Goal: Task Accomplishment & Management: Complete application form

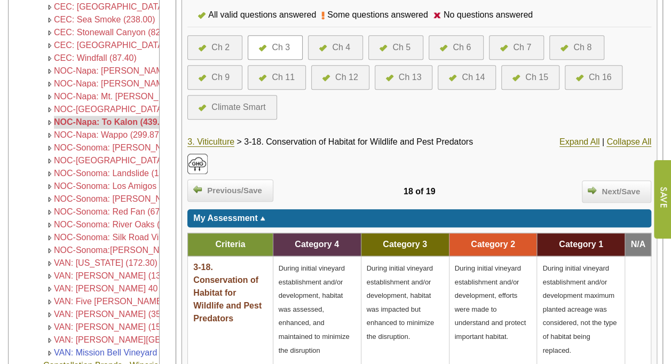
scroll to position [254, 0]
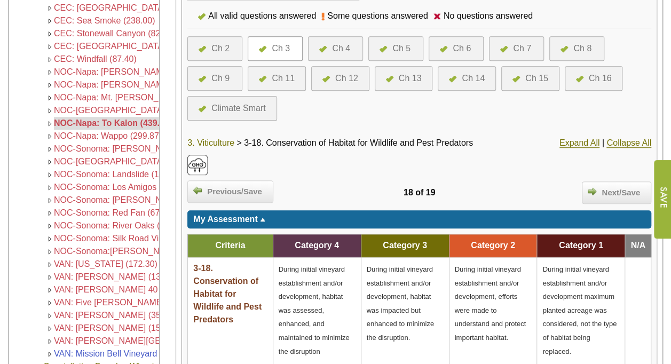
click at [200, 141] on link "3. Viticulture" at bounding box center [210, 143] width 47 height 10
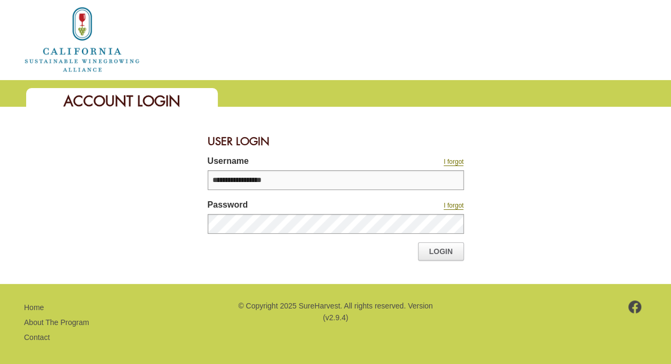
type input "**********"
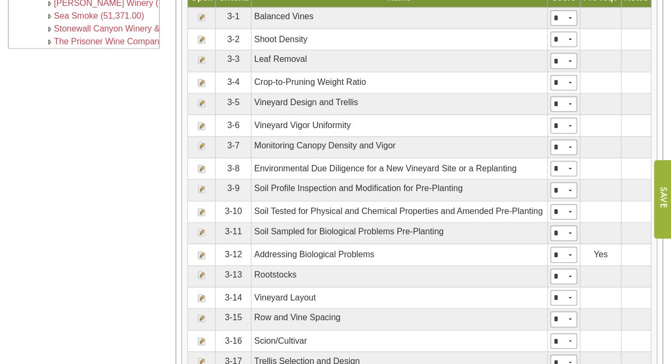
scroll to position [682, 0]
click at [198, 250] on img at bounding box center [202, 254] width 9 height 9
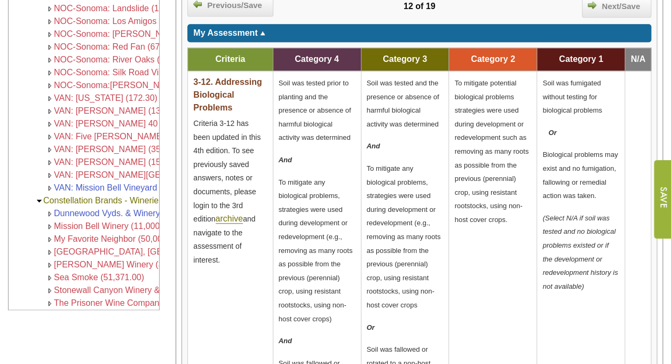
scroll to position [422, 0]
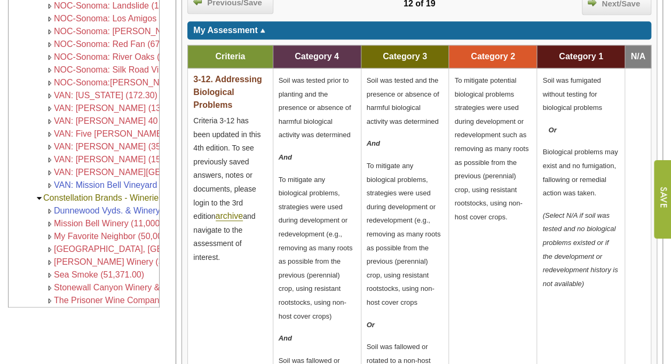
click at [309, 176] on span "To mitigate any biological problems, strategies were used during development or…" at bounding box center [316, 248] width 74 height 145
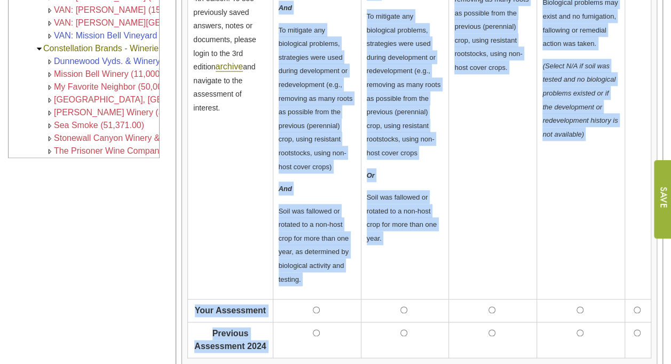
scroll to position [576, 0]
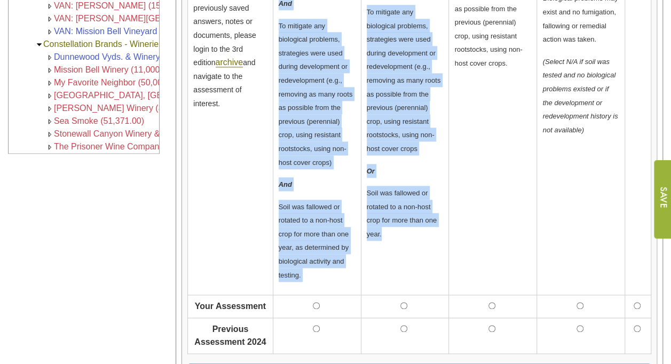
drag, startPoint x: 279, startPoint y: 77, endPoint x: 382, endPoint y: 240, distance: 192.6
click at [382, 240] on tr "3-12. Addressing Biological Problems Criteria 3-12 has been updated in this 4th…" at bounding box center [420, 105] width 464 height 381
copy tr "Soil was tested prior to planting and the presence or absence of harmful biolog…"
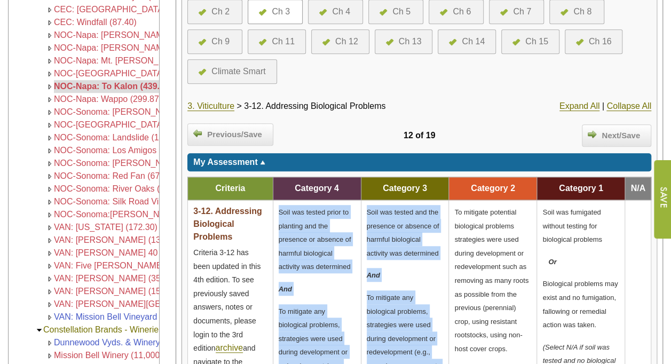
scroll to position [231, 0]
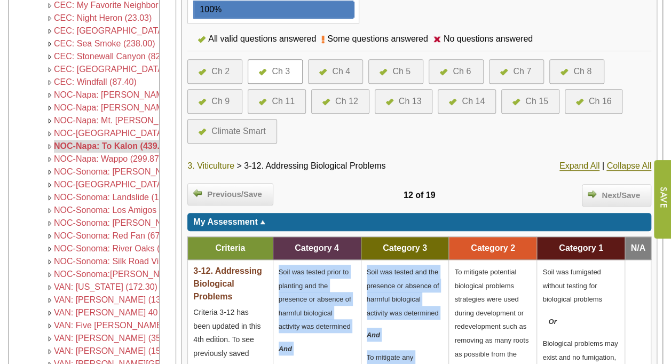
click at [221, 164] on link "3. Viticulture" at bounding box center [210, 166] width 47 height 10
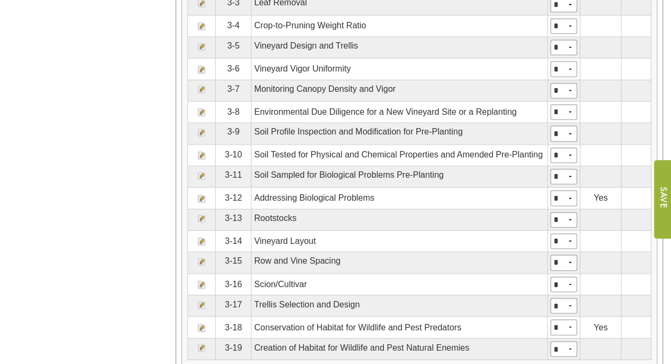
scroll to position [838, 0]
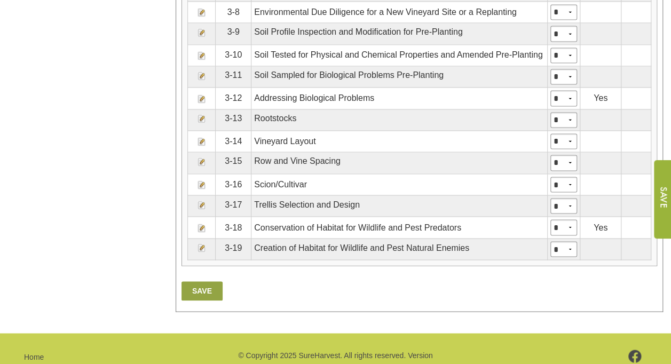
click at [200, 244] on img at bounding box center [202, 248] width 9 height 9
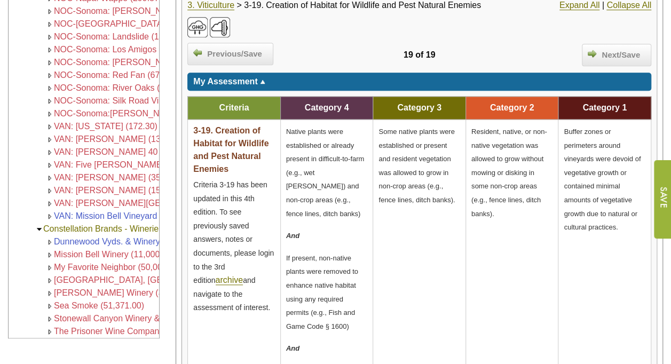
scroll to position [391, 0]
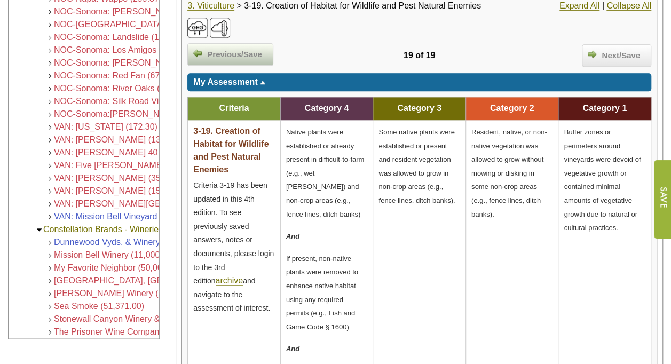
click at [252, 50] on span "Previous/Save" at bounding box center [235, 55] width 66 height 12
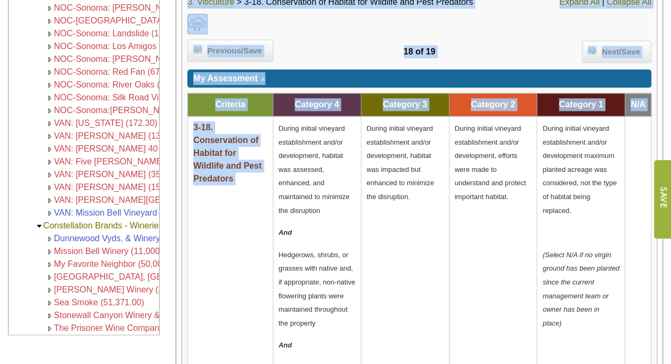
scroll to position [293, 0]
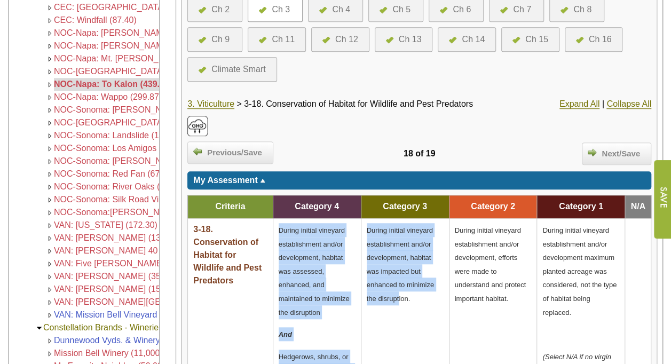
drag, startPoint x: 280, startPoint y: 72, endPoint x: 399, endPoint y: 348, distance: 301.4
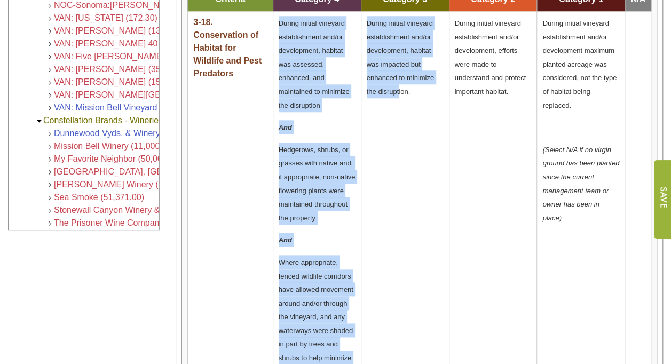
scroll to position [502, 0]
